Goal: Task Accomplishment & Management: Use online tool/utility

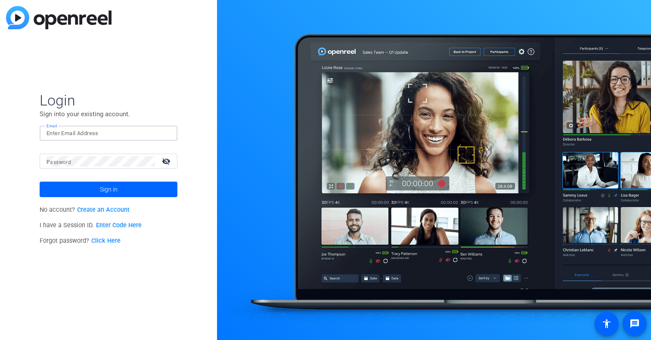
type input "[PERSON_NAME][EMAIL_ADDRESS][PERSON_NAME][DOMAIN_NAME]"
click at [109, 190] on button "Sign in" at bounding box center [109, 190] width 138 height 16
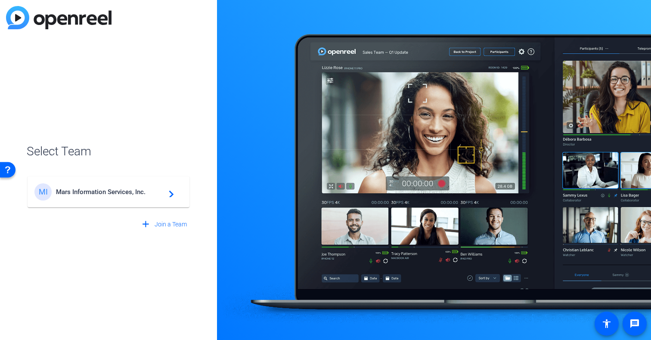
click at [117, 196] on span "Mars Information Services, Inc." at bounding box center [110, 192] width 108 height 8
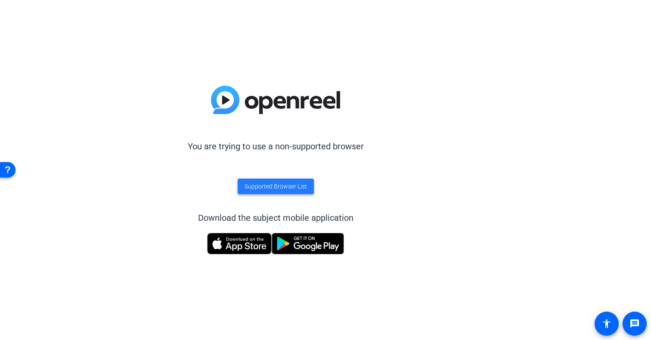
click at [281, 188] on span "Supported Browser List" at bounding box center [276, 186] width 62 height 9
